Goal: Information Seeking & Learning: Learn about a topic

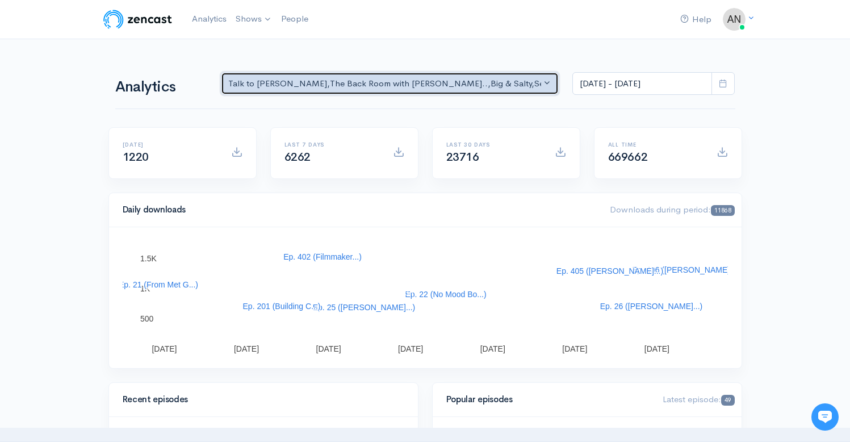
click at [415, 84] on div "Talk to [PERSON_NAME] , The Back Room with [PERSON_NAME].. , Big & Salty , Seri…" at bounding box center [384, 83] width 313 height 13
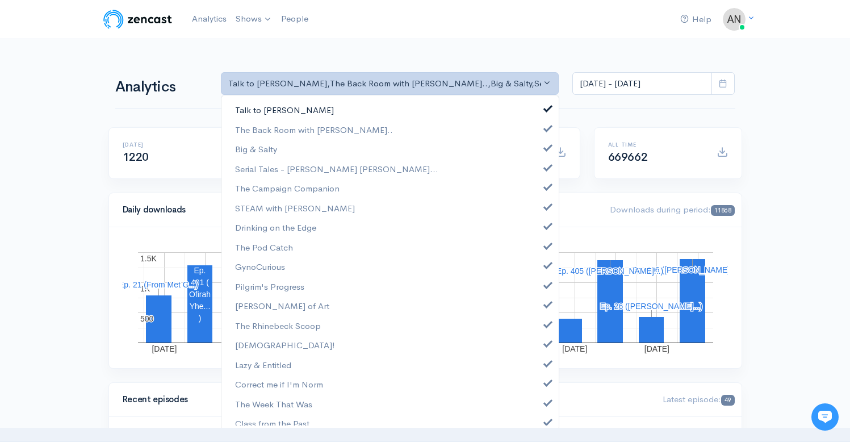
click at [542, 108] on link "Talk to [PERSON_NAME]" at bounding box center [389, 110] width 337 height 20
select select "10316"
click at [539, 153] on link "Big & Salty" at bounding box center [389, 149] width 337 height 20
click at [539, 170] on link "Serial Tales - [PERSON_NAME] [PERSON_NAME]..." at bounding box center [389, 169] width 337 height 20
click at [539, 193] on link "The Campaign Companion" at bounding box center [389, 188] width 337 height 20
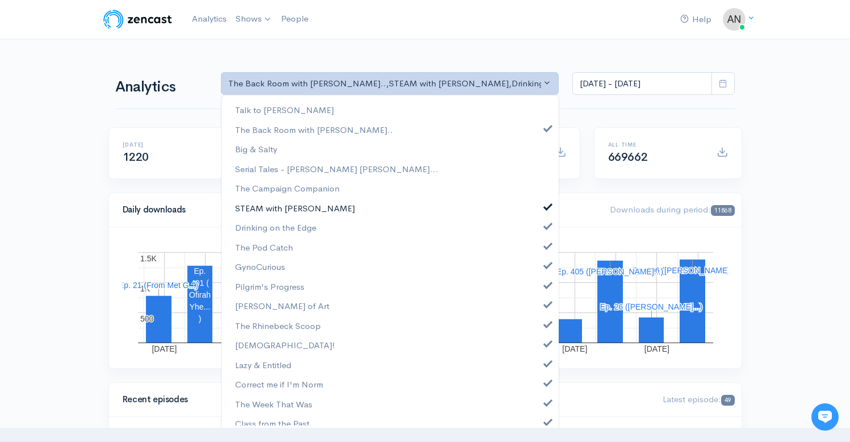
click at [539, 216] on link "STEAM with [PERSON_NAME]" at bounding box center [389, 208] width 337 height 20
click at [546, 229] on span at bounding box center [548, 224] width 5 height 9
click at [546, 244] on span at bounding box center [548, 244] width 5 height 9
click at [546, 267] on span at bounding box center [548, 264] width 5 height 9
click at [546, 285] on span at bounding box center [548, 283] width 5 height 9
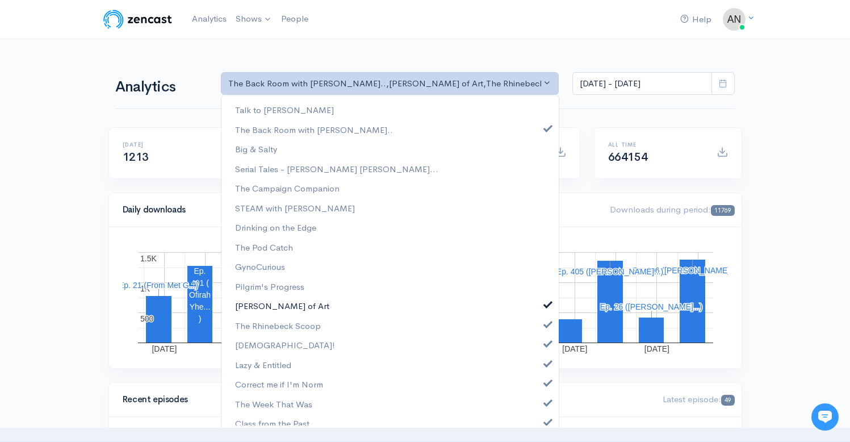
click at [540, 311] on link "[PERSON_NAME] of Art" at bounding box center [389, 306] width 337 height 20
click at [540, 328] on link "The Rhinebeck Scoop" at bounding box center [389, 326] width 337 height 20
click at [541, 350] on link "[DEMOGRAPHIC_DATA]!" at bounding box center [389, 345] width 337 height 20
click at [546, 363] on span at bounding box center [548, 362] width 5 height 9
click at [546, 383] on span at bounding box center [548, 381] width 5 height 9
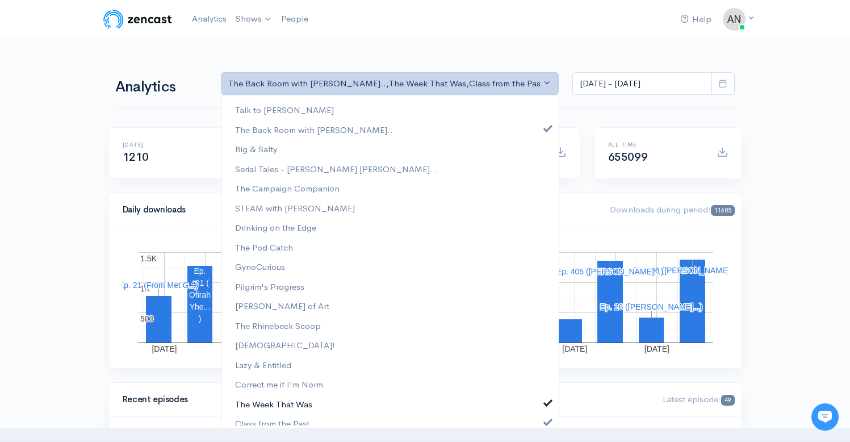
click at [540, 407] on link "The Week That Was" at bounding box center [389, 404] width 337 height 20
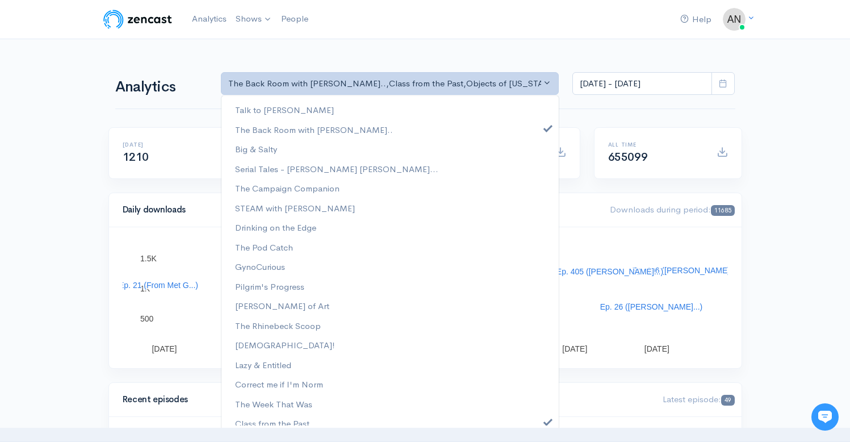
click at [541, 425] on div "Talk to [PERSON_NAME] The Back Room with [PERSON_NAME].. Big & Salty Serial Tal…" at bounding box center [390, 262] width 338 height 335
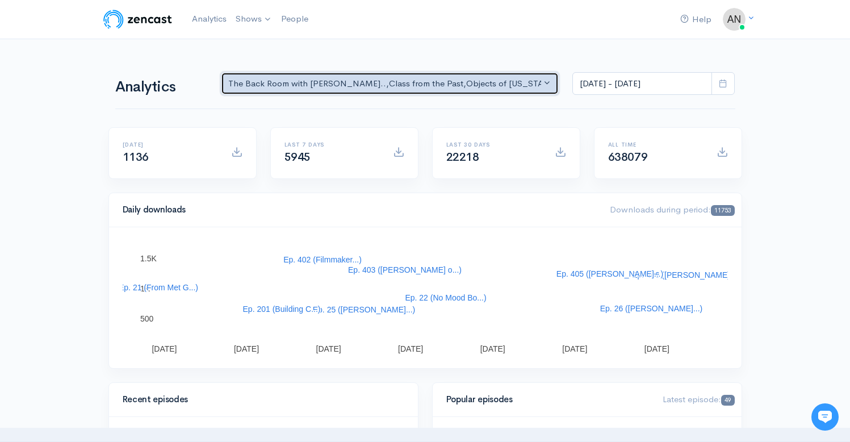
click at [499, 75] on button "The Back Room with Andy O... , Class from the Past , Objects of New York , Pass…" at bounding box center [390, 83] width 338 height 23
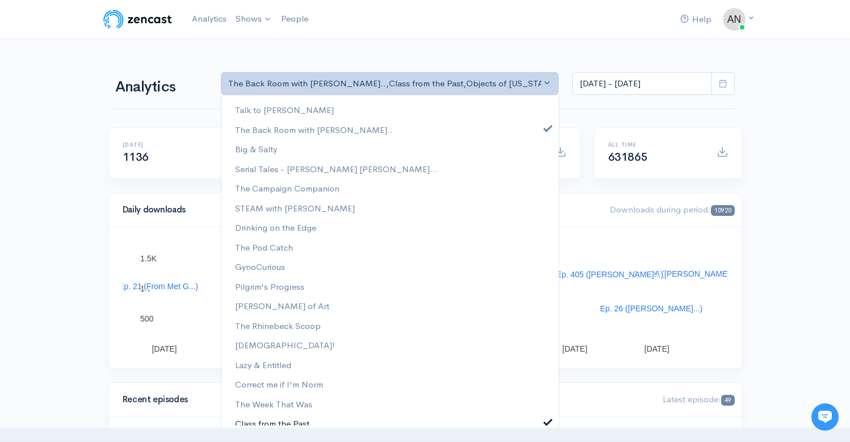
click at [546, 421] on span at bounding box center [548, 420] width 5 height 9
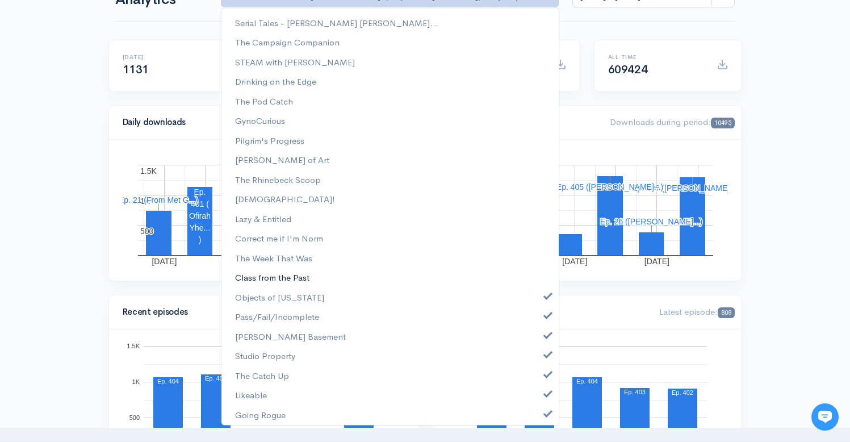
scroll to position [57, 0]
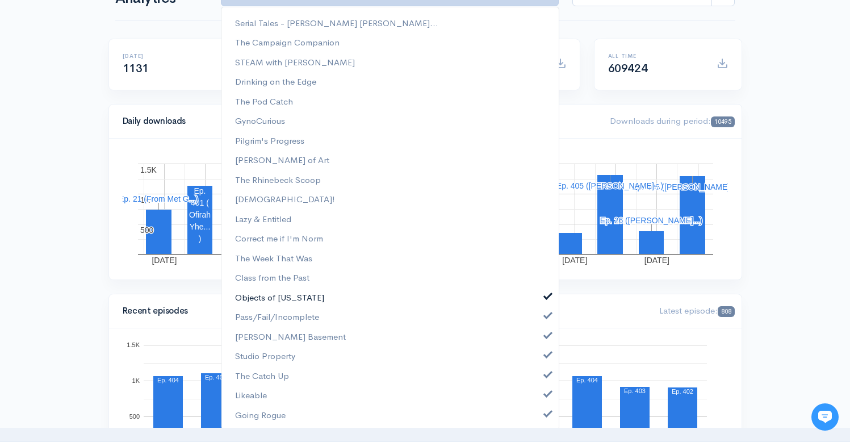
click at [546, 296] on span at bounding box center [548, 295] width 5 height 9
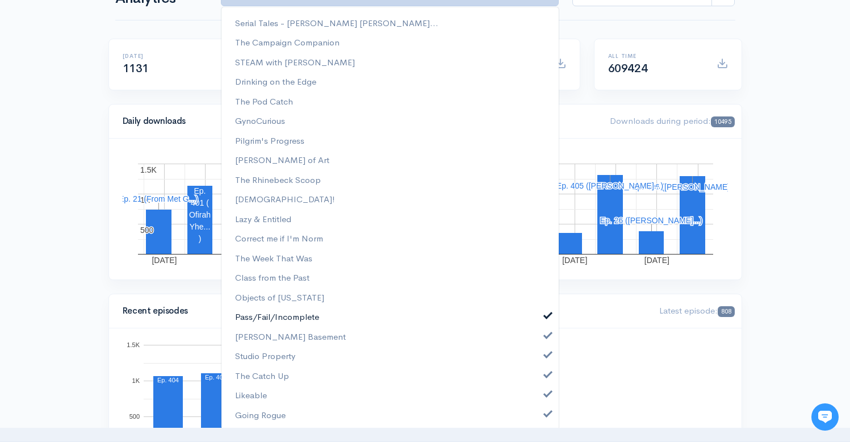
click at [546, 313] on span at bounding box center [548, 314] width 5 height 9
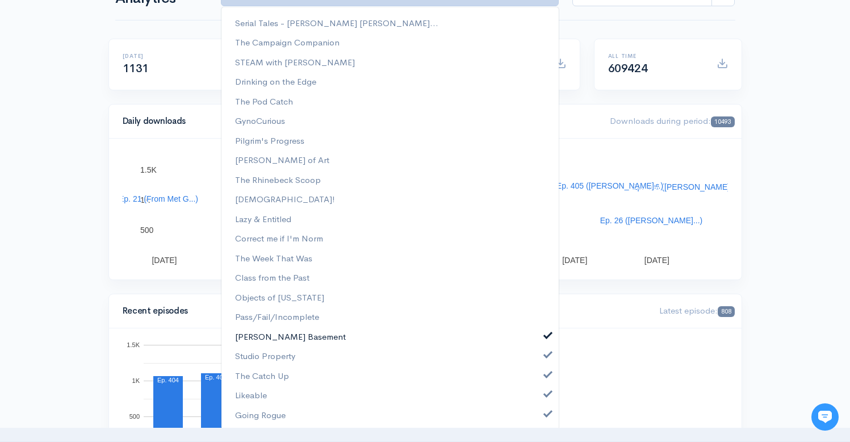
click at [537, 333] on link "[PERSON_NAME] Basement" at bounding box center [389, 337] width 337 height 20
click at [546, 351] on span at bounding box center [548, 353] width 5 height 9
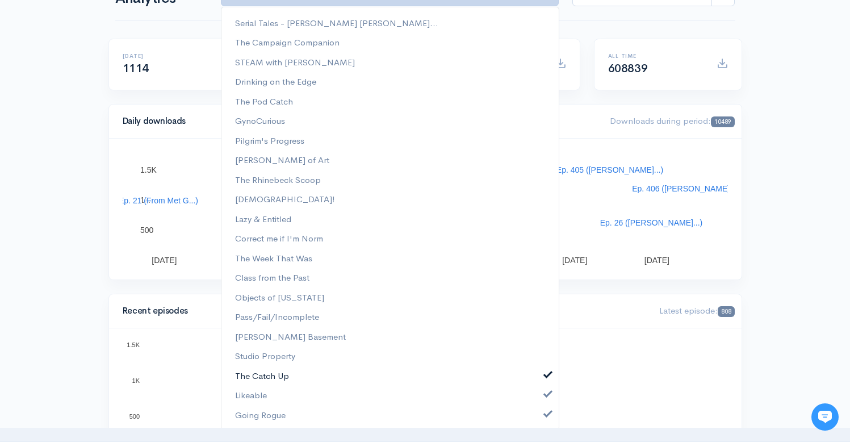
click at [537, 379] on link "The Catch Up" at bounding box center [389, 376] width 337 height 20
click at [546, 394] on span at bounding box center [548, 392] width 5 height 9
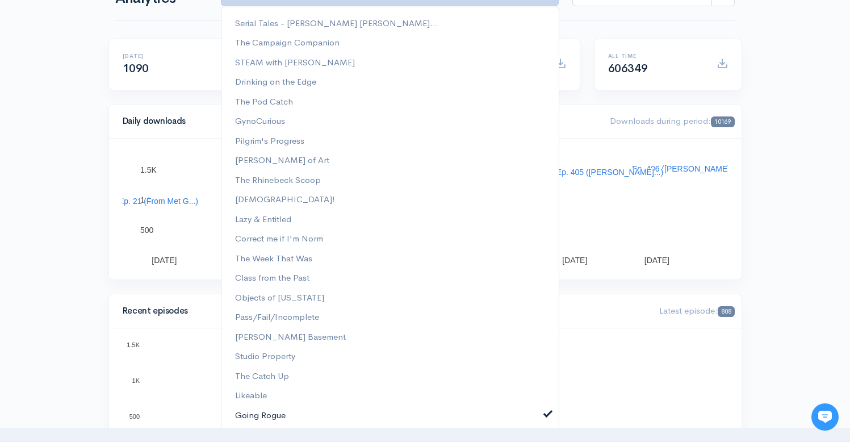
click at [546, 415] on span at bounding box center [548, 412] width 5 height 9
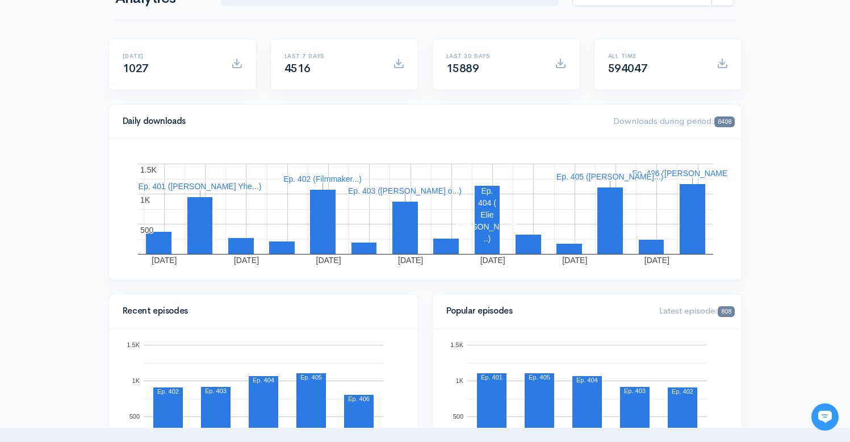
scroll to position [0, 0]
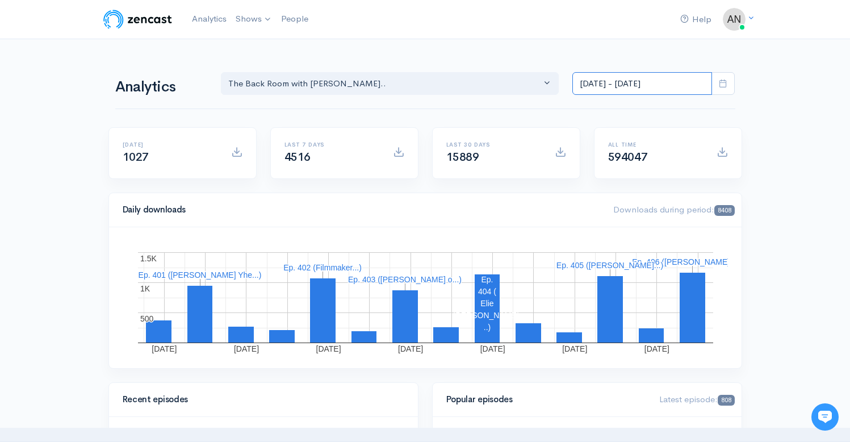
click at [623, 82] on input "[DATE] - [DATE]" at bounding box center [642, 83] width 140 height 23
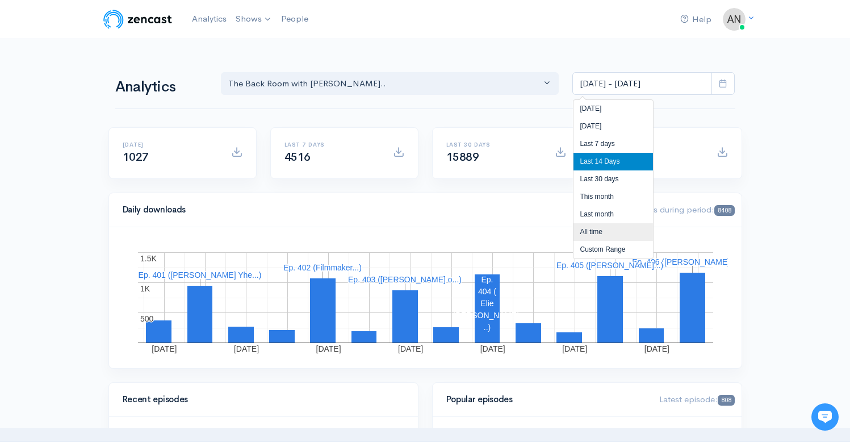
click at [600, 230] on li "All time" at bounding box center [614, 232] width 80 height 18
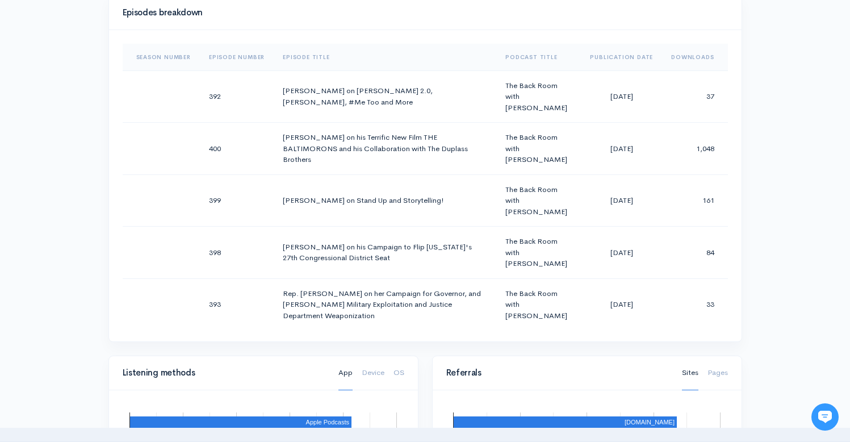
scroll to position [600, 0]
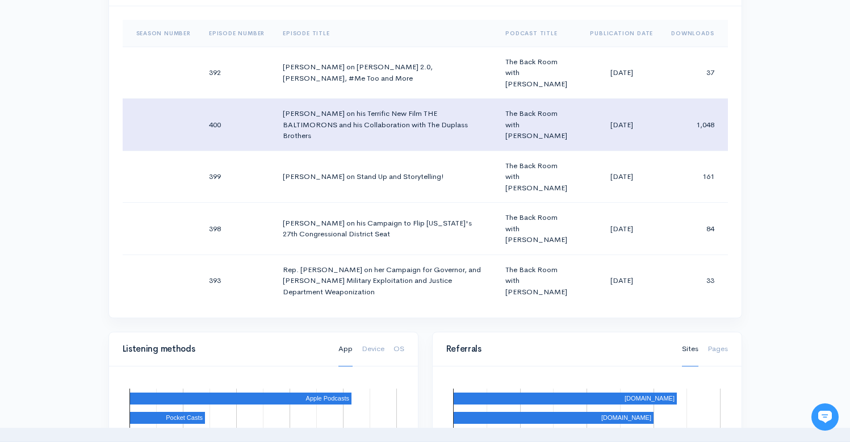
click at [666, 127] on td "1,048" at bounding box center [694, 125] width 65 height 52
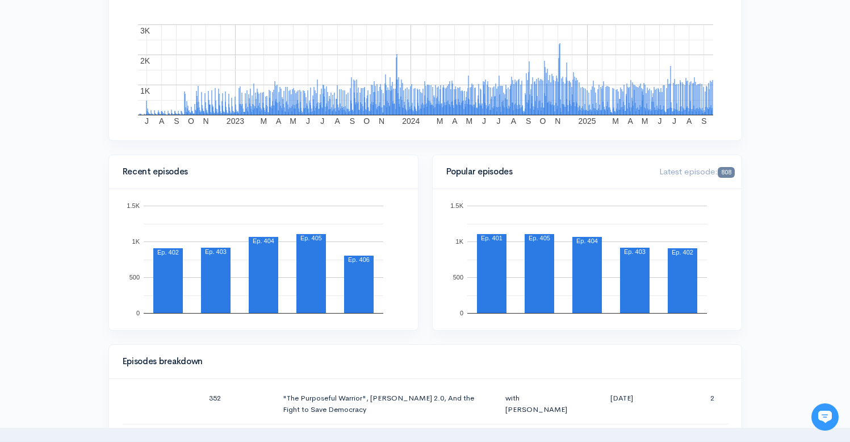
scroll to position [256, 0]
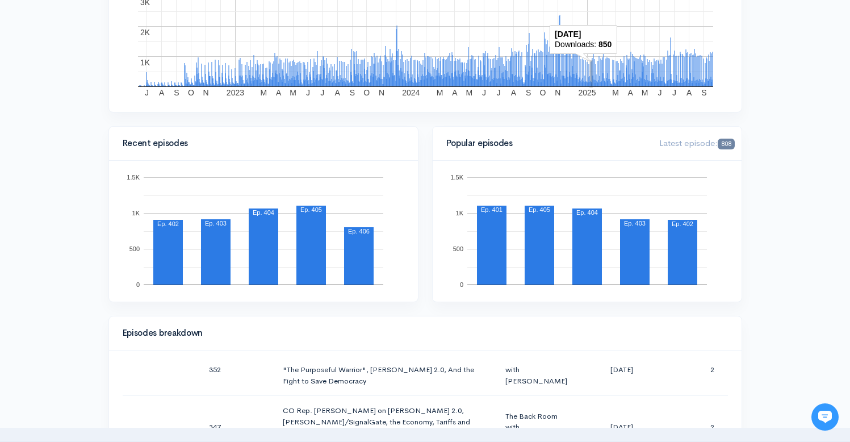
click at [591, 64] on rect "A chart." at bounding box center [591, 74] width 1 height 26
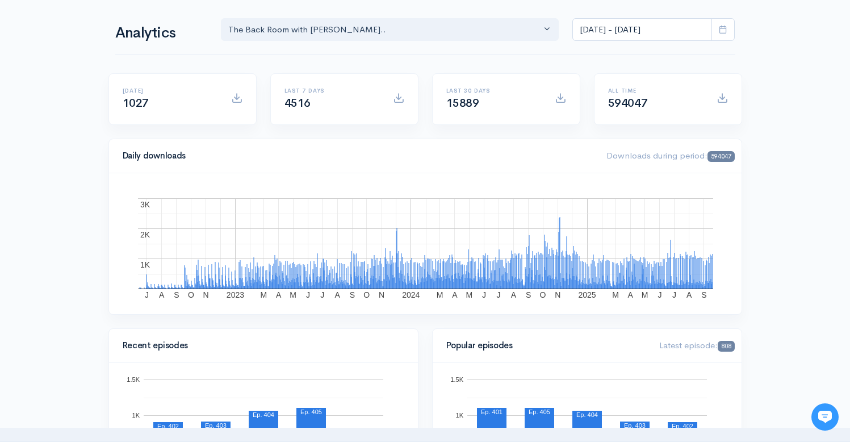
scroll to position [0, 0]
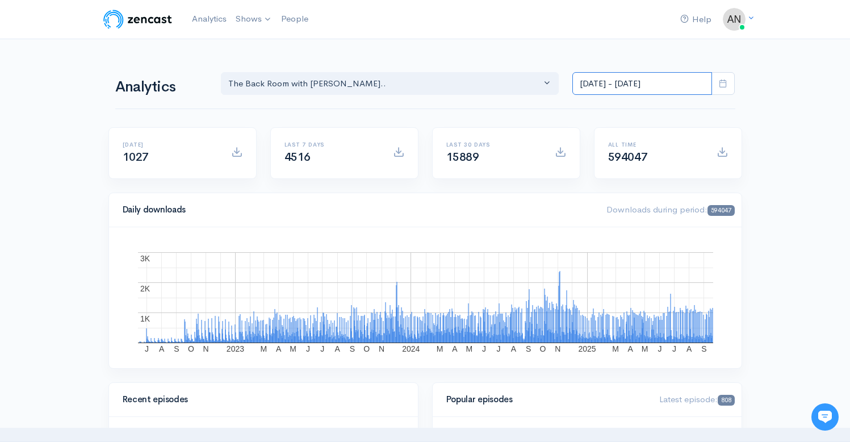
click at [633, 83] on input "[DATE] - [DATE]" at bounding box center [642, 83] width 140 height 23
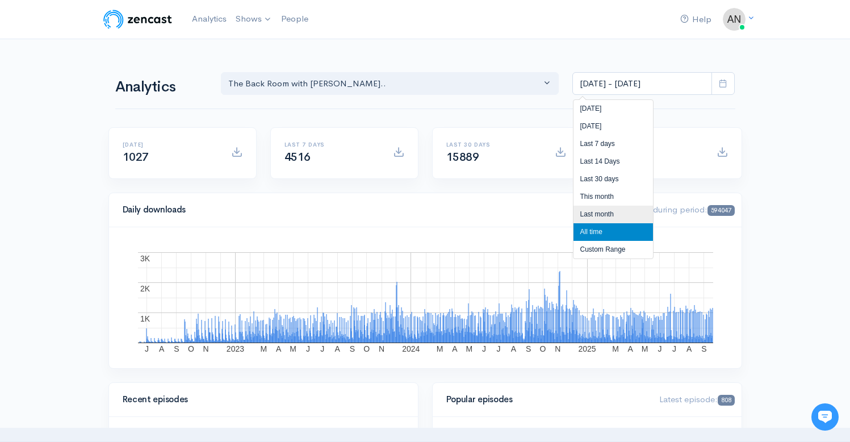
click at [604, 218] on li "Last month" at bounding box center [614, 215] width 80 height 18
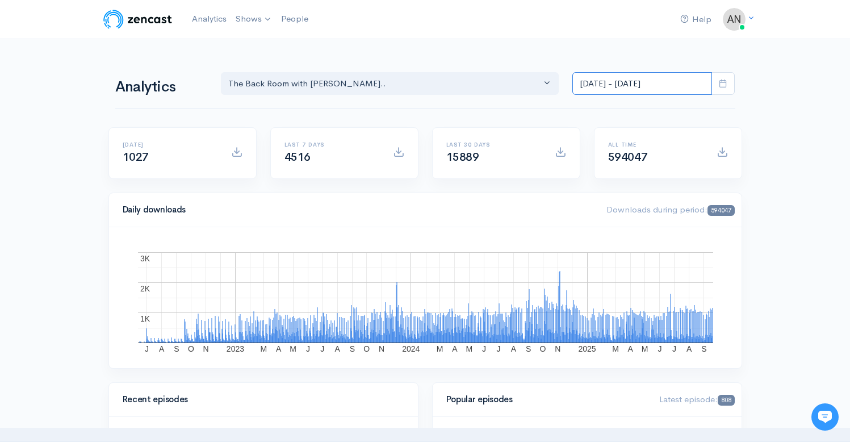
click at [622, 84] on input "Aug 1, 2025 - Aug 31, 2025" at bounding box center [642, 83] width 140 height 23
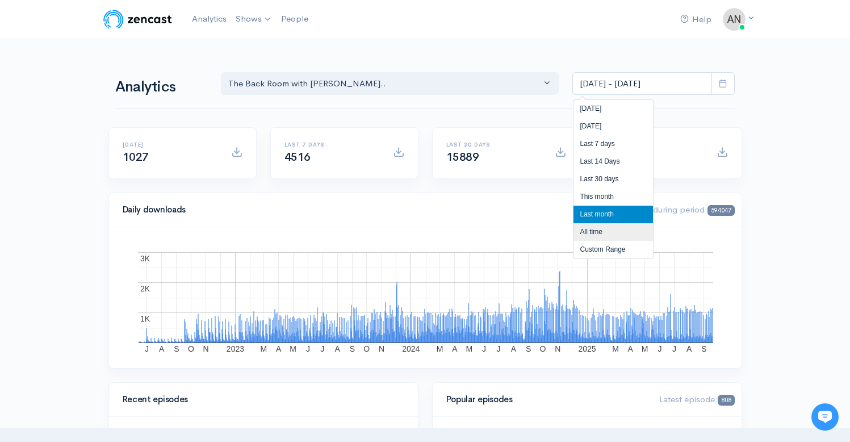
click at [604, 234] on li "All time" at bounding box center [614, 232] width 80 height 18
type input "[DATE] - [DATE]"
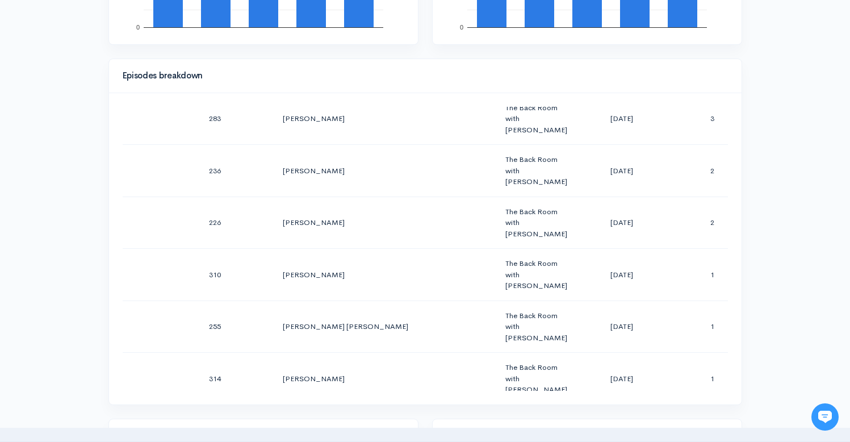
scroll to position [16086, 0]
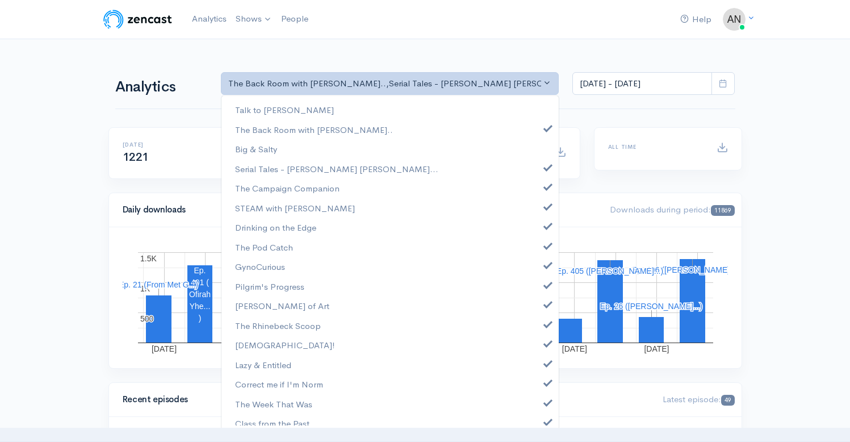
select select "10316"
click at [546, 168] on span at bounding box center [548, 166] width 5 height 9
click at [541, 191] on link "The Campaign Companion" at bounding box center [389, 188] width 337 height 20
click at [546, 208] on span at bounding box center [548, 205] width 5 height 9
click at [546, 225] on span at bounding box center [548, 224] width 5 height 9
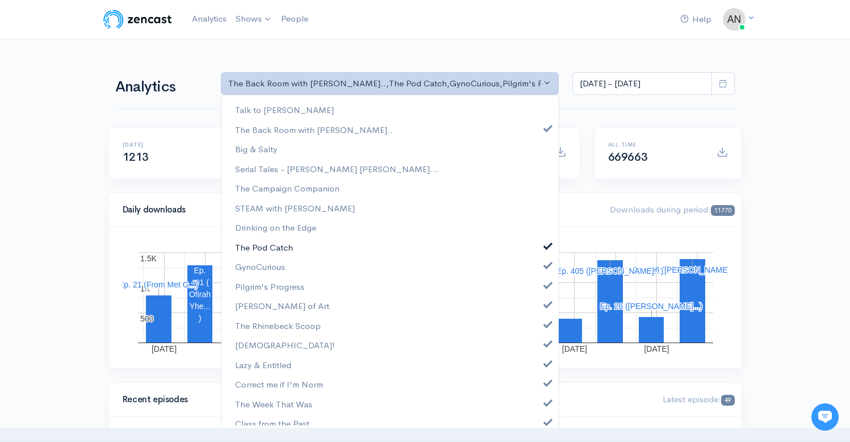
click at [541, 239] on link "The Pod Catch" at bounding box center [389, 247] width 337 height 20
click at [539, 270] on link "GynoCurious" at bounding box center [389, 267] width 337 height 20
click at [539, 291] on link "Pilgrim's Progress" at bounding box center [389, 287] width 337 height 20
click at [539, 313] on link "[PERSON_NAME] of Art" at bounding box center [389, 306] width 337 height 20
click at [546, 324] on span at bounding box center [548, 323] width 5 height 9
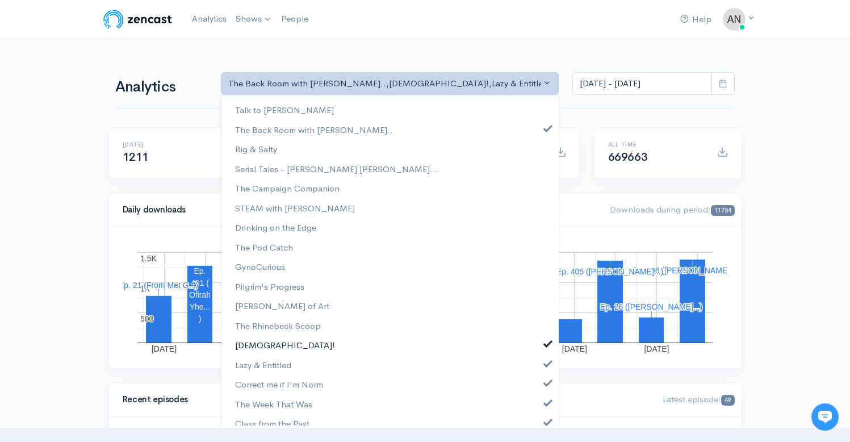
click at [546, 340] on span at bounding box center [548, 342] width 5 height 9
click at [546, 359] on span at bounding box center [548, 362] width 5 height 9
click at [546, 381] on span at bounding box center [548, 381] width 5 height 9
click at [546, 404] on span at bounding box center [548, 401] width 5 height 9
click at [546, 421] on span at bounding box center [548, 420] width 5 height 9
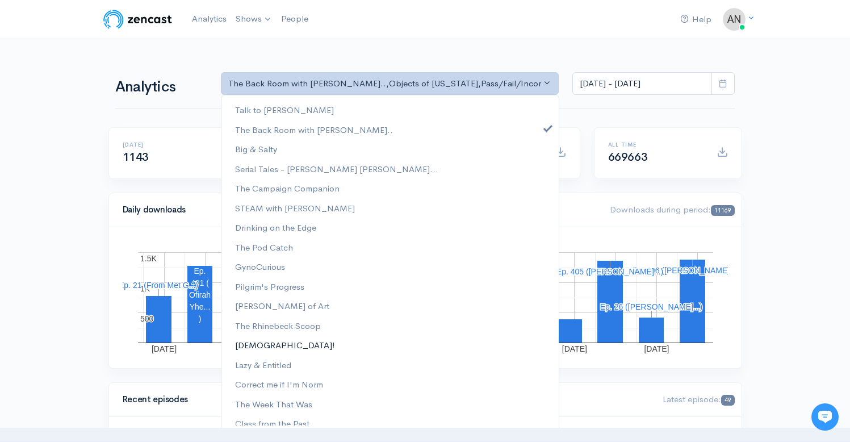
scroll to position [145, 0]
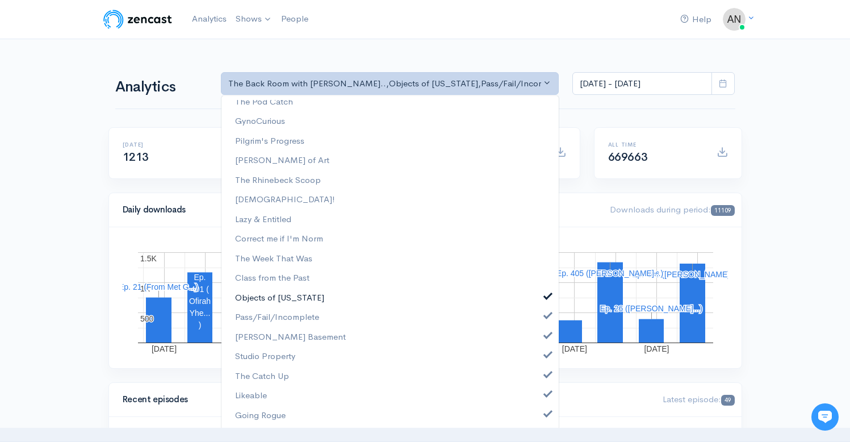
click at [535, 298] on link "Objects of [US_STATE]" at bounding box center [389, 298] width 337 height 20
click at [537, 322] on link "Pass/Fail/Incomplete" at bounding box center [389, 317] width 337 height 20
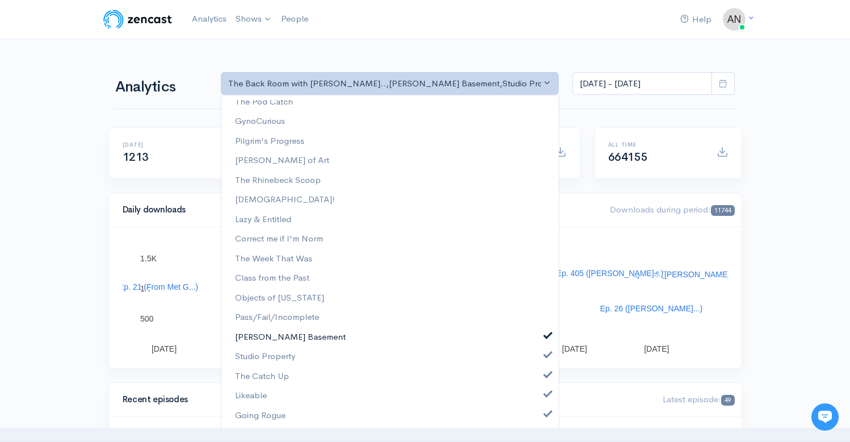
click at [537, 342] on link "[PERSON_NAME] Basement" at bounding box center [389, 337] width 337 height 20
click at [540, 362] on link "Studio Property" at bounding box center [389, 356] width 337 height 20
click at [540, 379] on link "The Catch Up" at bounding box center [389, 376] width 337 height 20
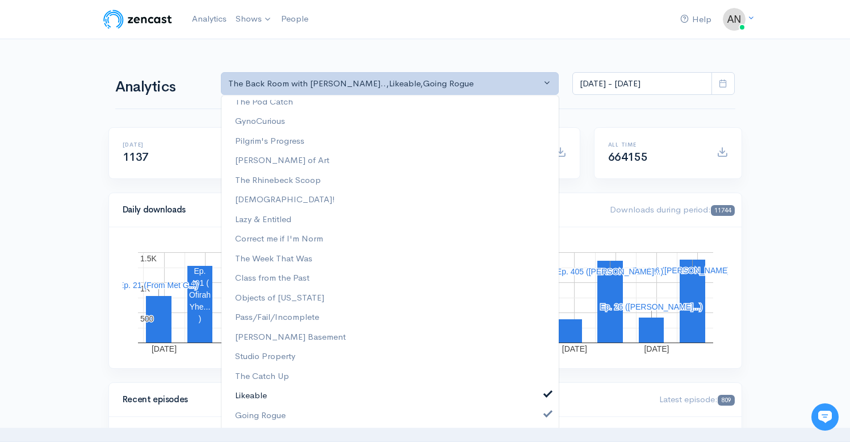
click at [540, 398] on link "Likeable" at bounding box center [389, 396] width 337 height 20
click at [546, 415] on span at bounding box center [548, 412] width 5 height 9
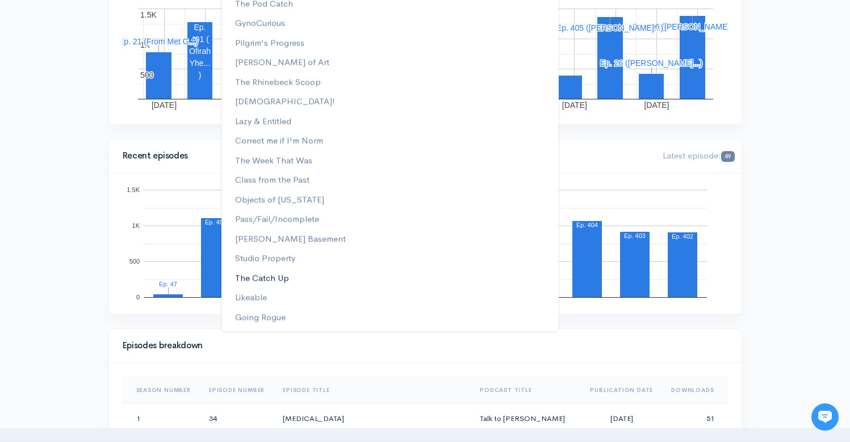
scroll to position [0, 0]
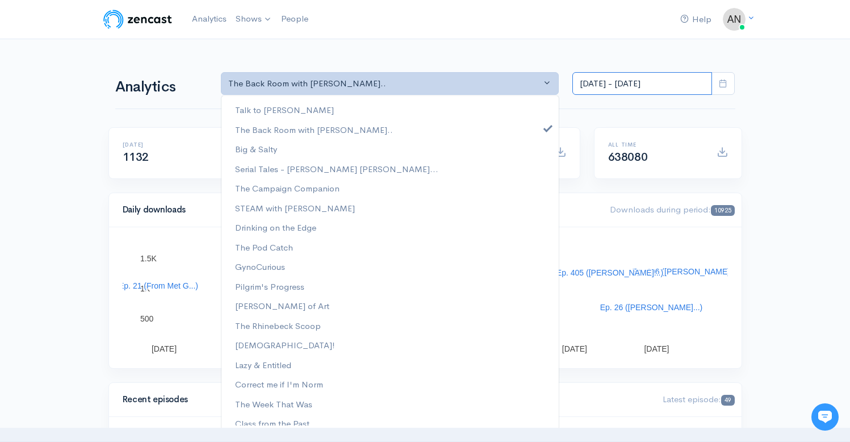
click at [635, 81] on input "[DATE] - [DATE]" at bounding box center [642, 83] width 140 height 23
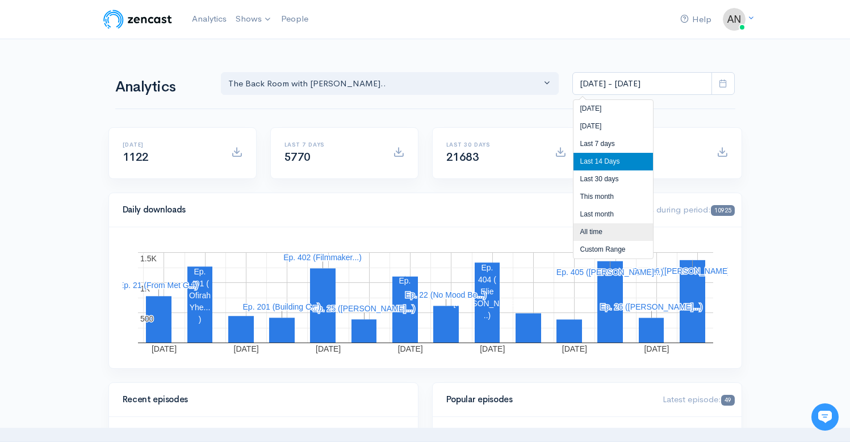
click at [588, 237] on li "All time" at bounding box center [614, 232] width 80 height 18
type input "[DATE] - [DATE]"
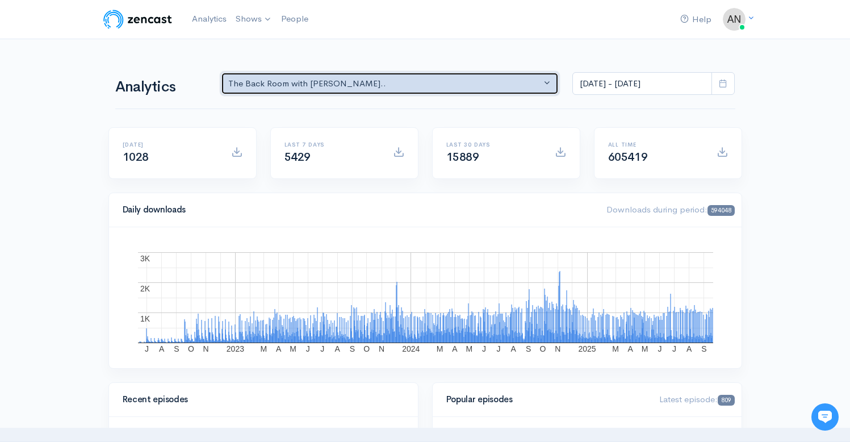
click at [434, 82] on div "The Back Room with [PERSON_NAME].." at bounding box center [384, 83] width 313 height 13
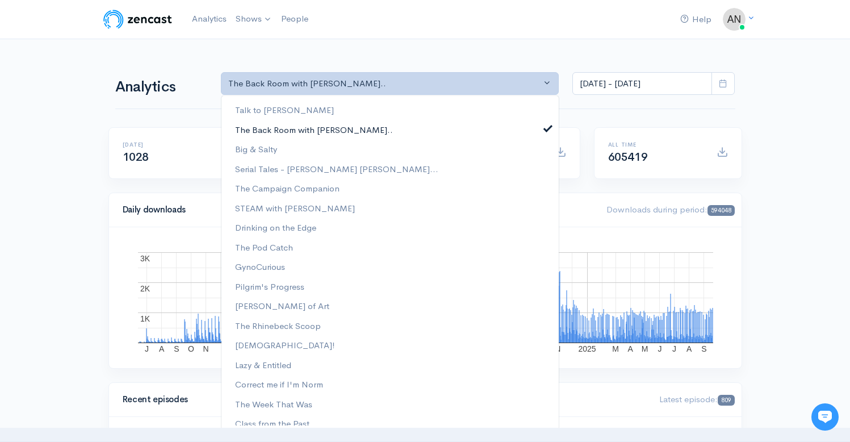
click at [537, 131] on link "The Back Room with [PERSON_NAME].." at bounding box center [389, 130] width 337 height 20
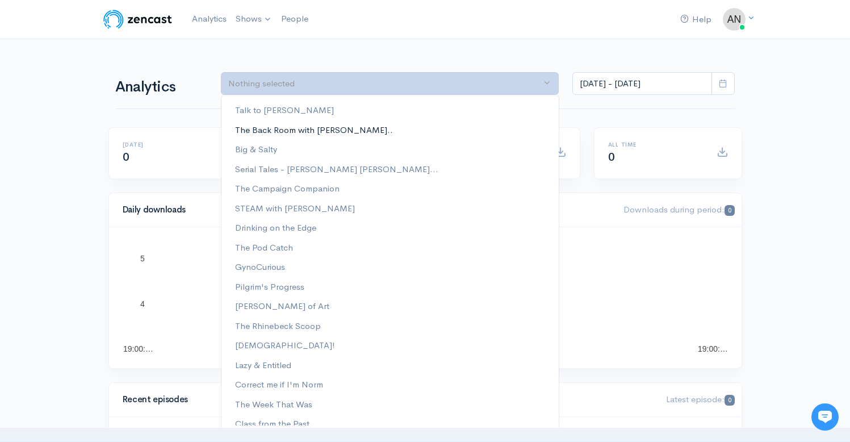
click at [537, 128] on link "The Back Room with [PERSON_NAME].." at bounding box center [389, 130] width 337 height 20
select select "10316"
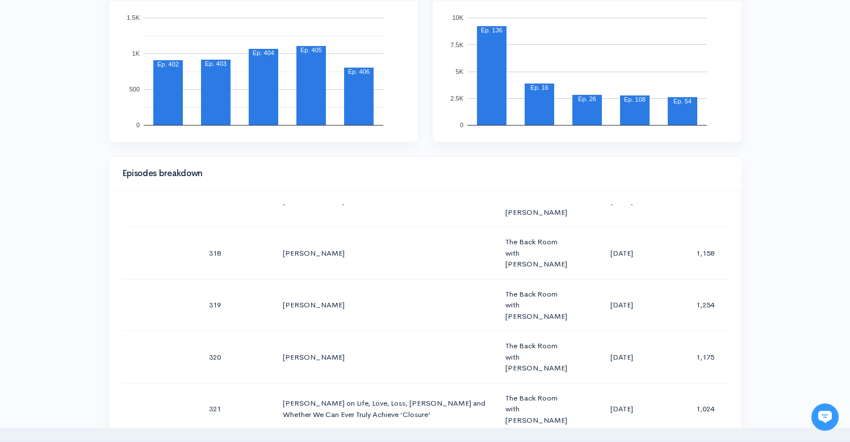
scroll to position [367, 0]
